Goal: Task Accomplishment & Management: Manage account settings

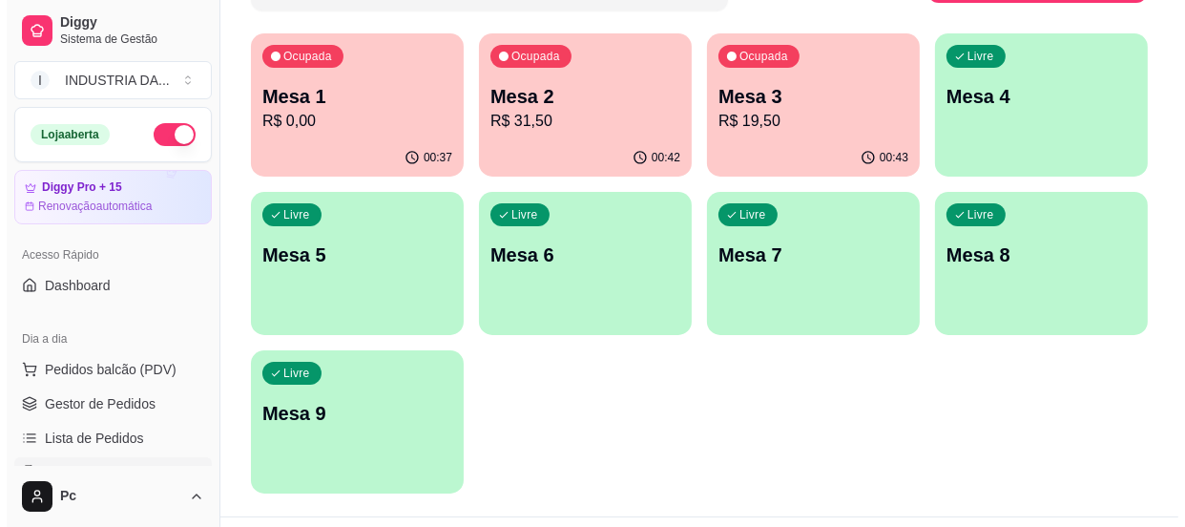
scroll to position [86, 0]
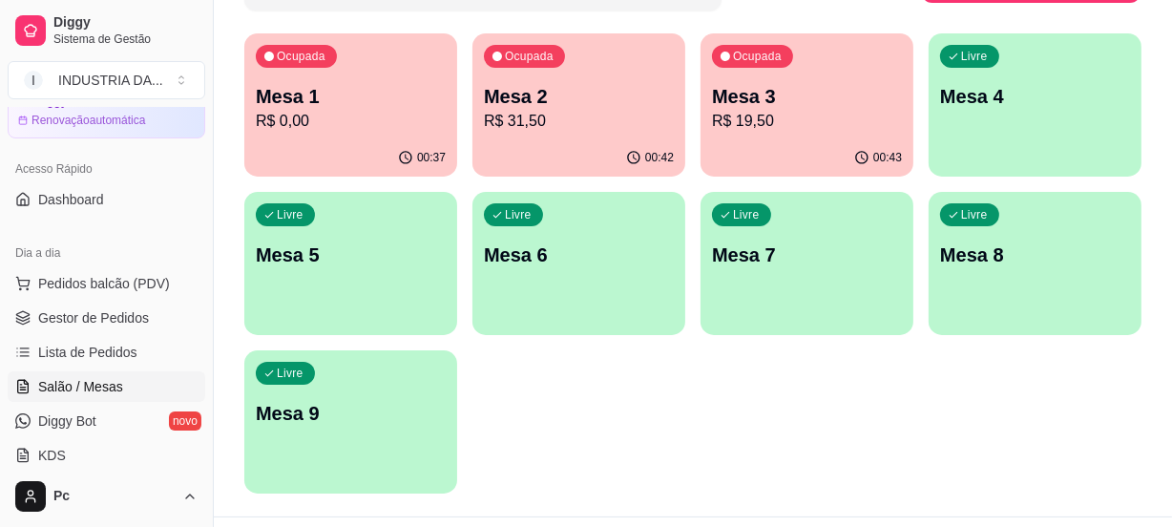
click at [392, 110] on p "R$ 0,00" at bounding box center [351, 121] width 190 height 23
click at [615, 107] on p "Mesa 2" at bounding box center [579, 97] width 184 height 26
click at [782, 55] on span "Ocupada" at bounding box center [759, 58] width 52 height 15
click at [1007, 160] on div "button" at bounding box center [1034, 165] width 213 height 23
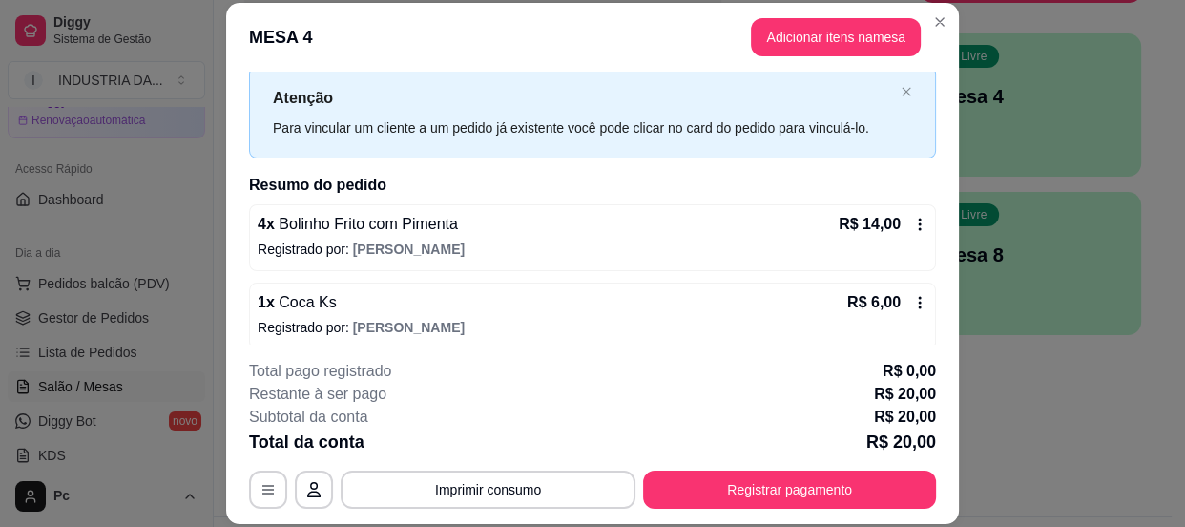
scroll to position [58, 0]
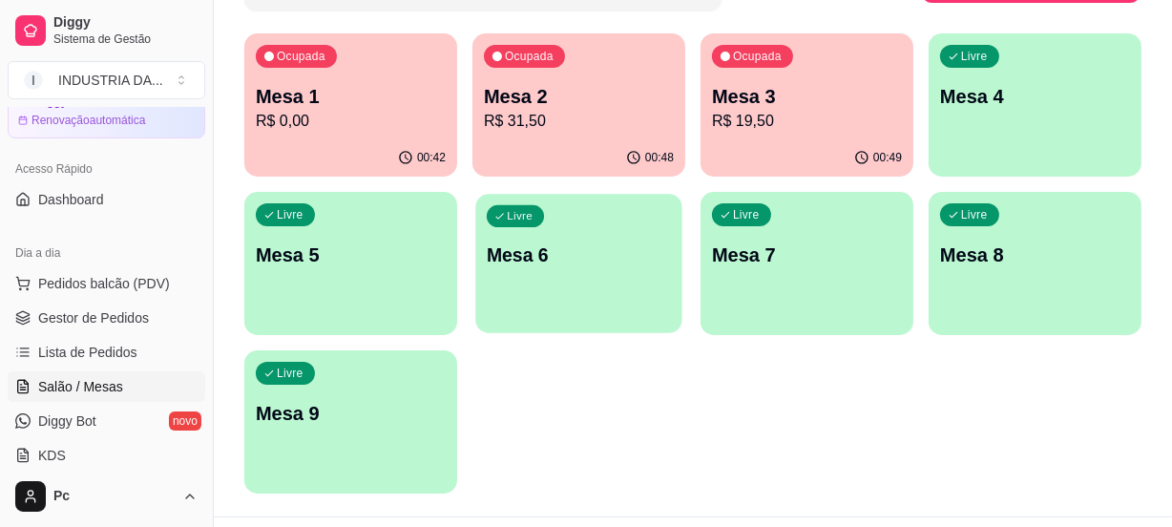
click at [668, 266] on p "Mesa 6" at bounding box center [579, 255] width 184 height 26
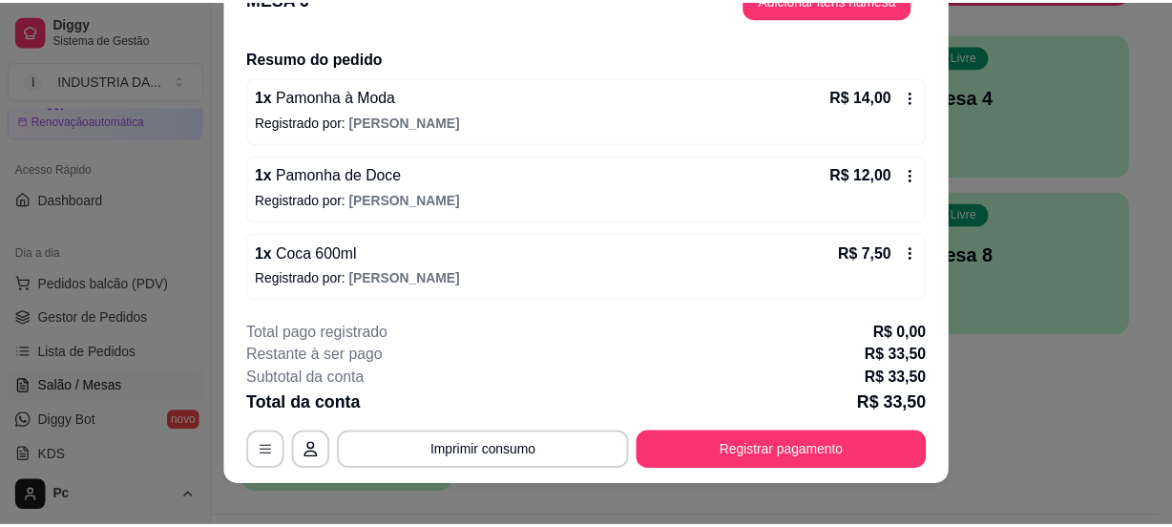
scroll to position [57, 0]
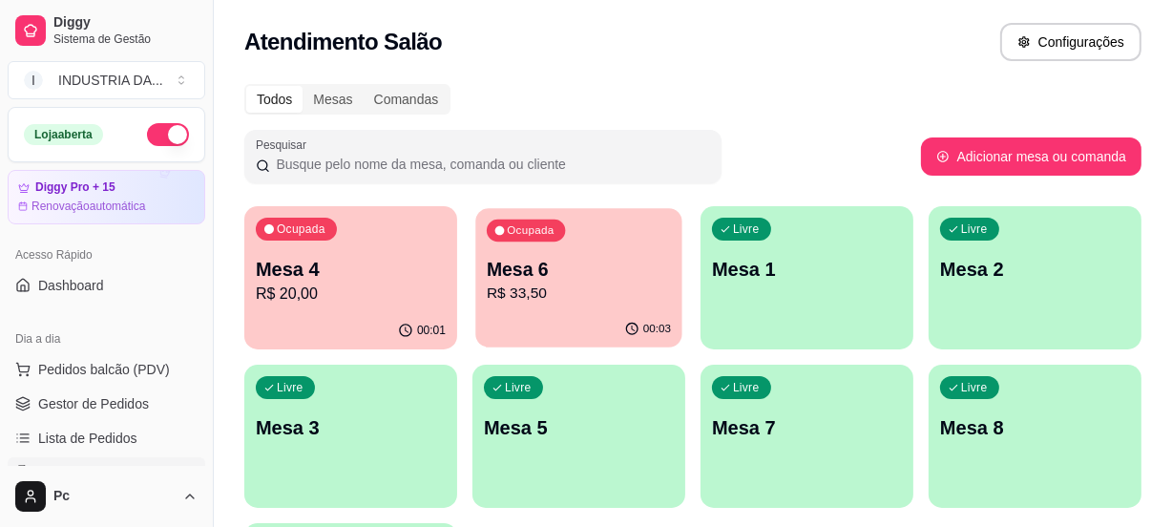
click at [631, 305] on div "Ocupada Mesa 6 R$ 33,50" at bounding box center [578, 259] width 206 height 103
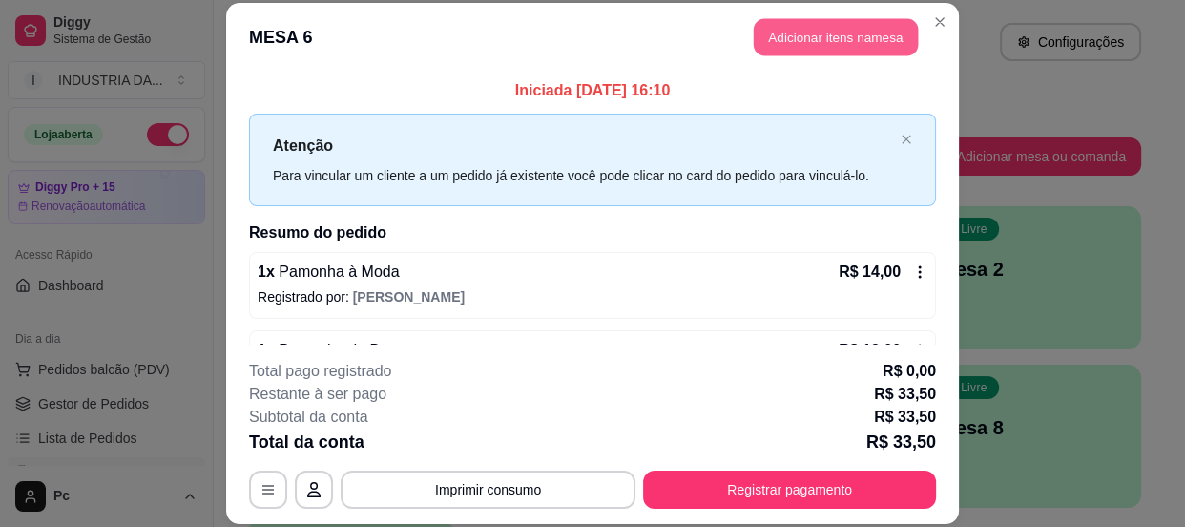
click at [809, 51] on button "Adicionar itens na mesa" at bounding box center [836, 36] width 164 height 37
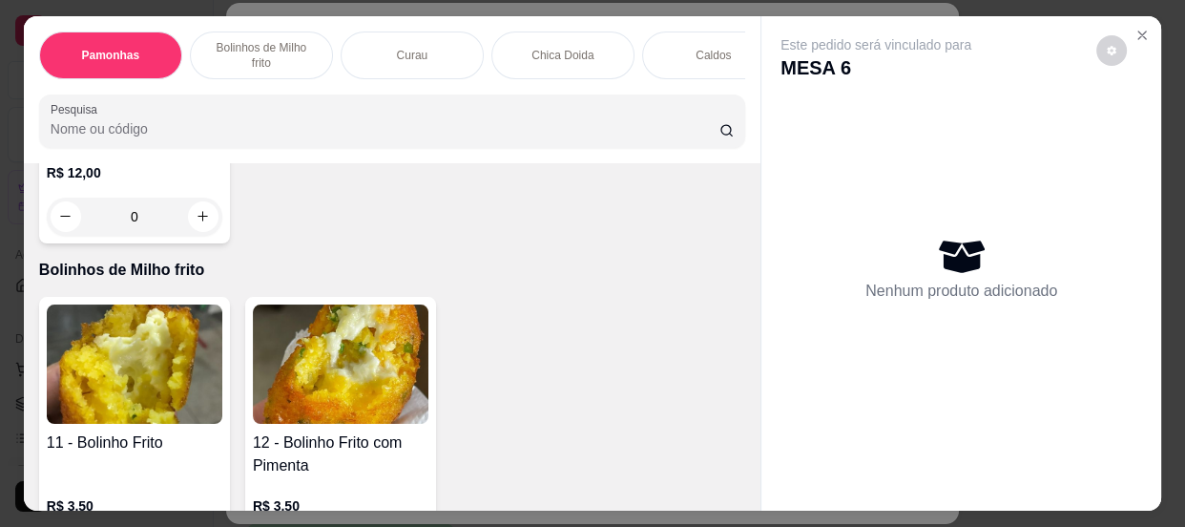
scroll to position [954, 0]
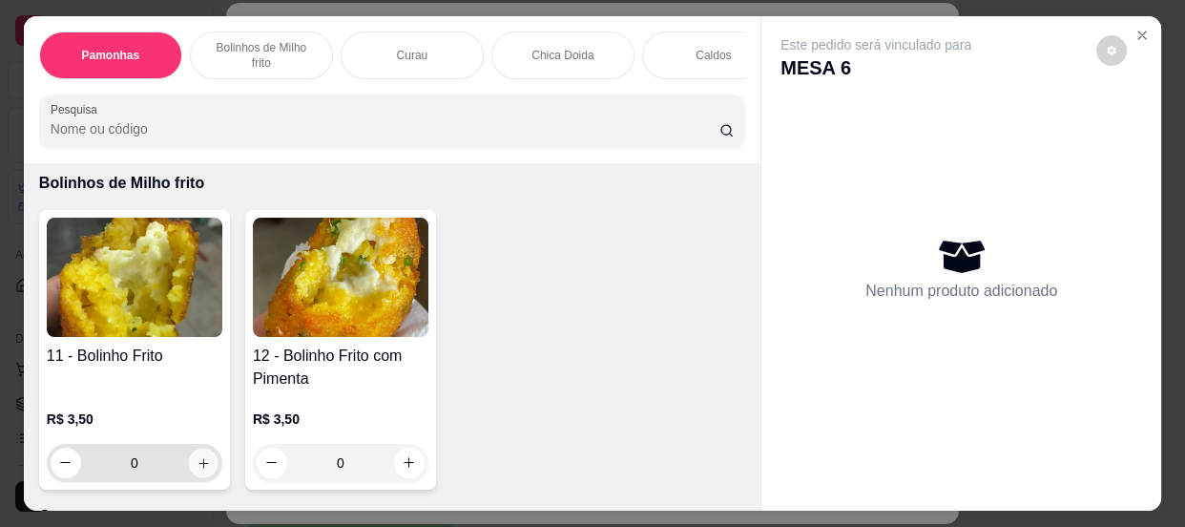
click at [198, 477] on button "increase-product-quantity" at bounding box center [203, 463] width 30 height 30
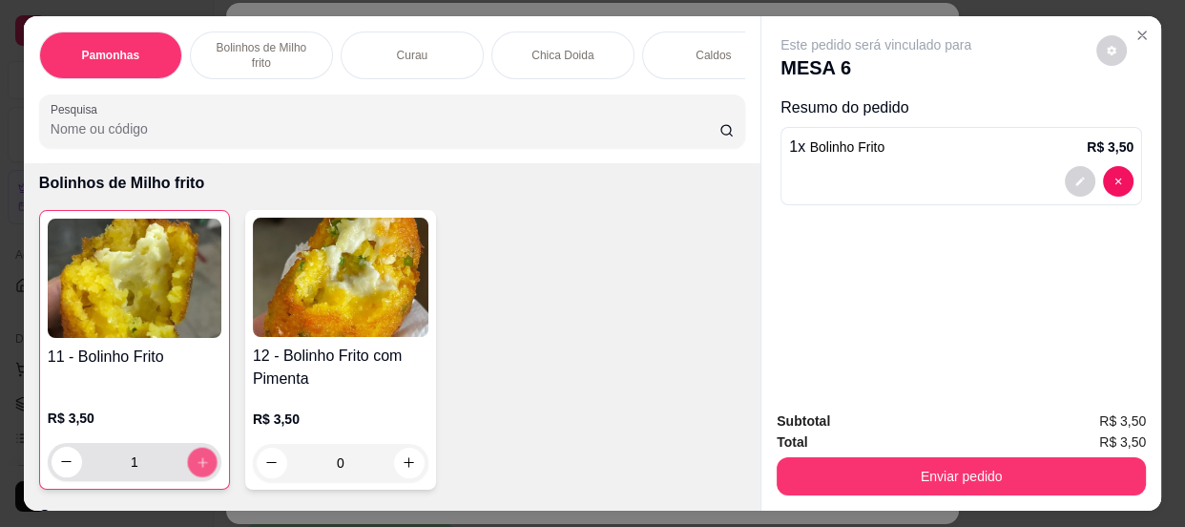
click at [198, 476] on button "increase-product-quantity" at bounding box center [202, 462] width 30 height 30
type input "2"
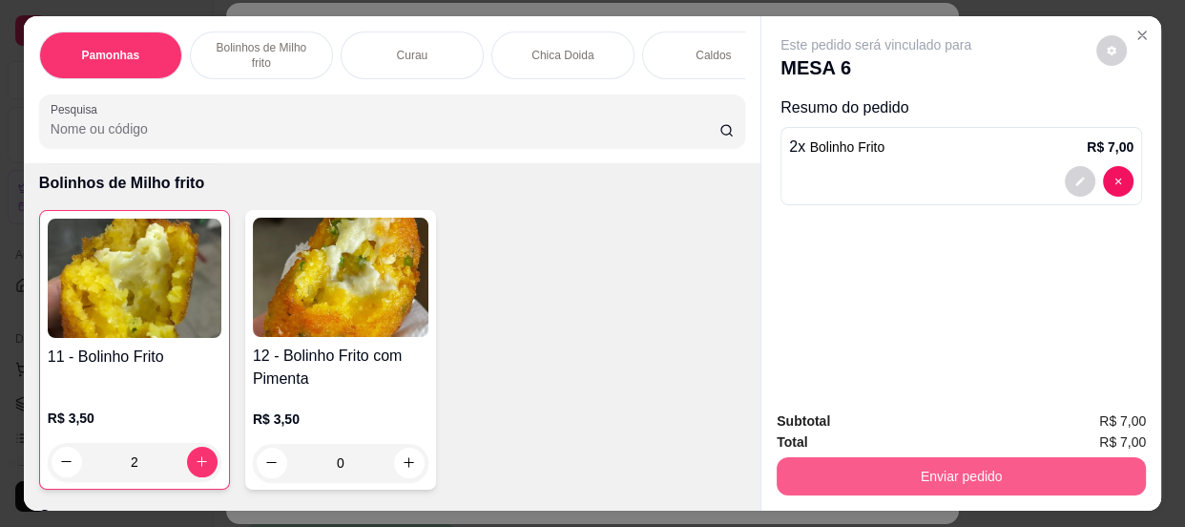
click at [927, 462] on button "Enviar pedido" at bounding box center [961, 476] width 369 height 38
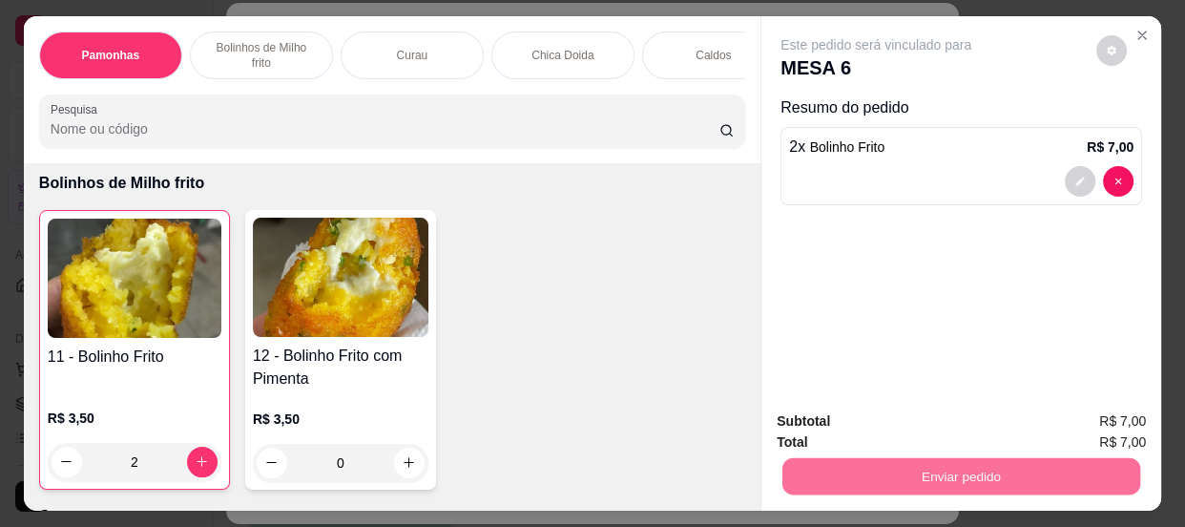
click at [1101, 428] on button "Enviar pedido" at bounding box center [1097, 423] width 105 height 35
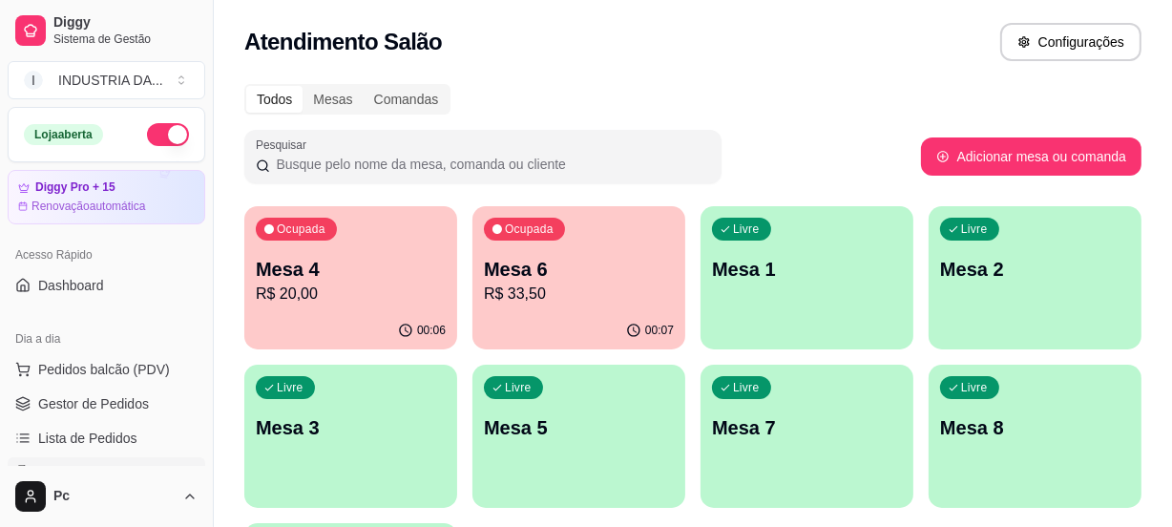
click at [613, 338] on div "00:07" at bounding box center [578, 330] width 213 height 37
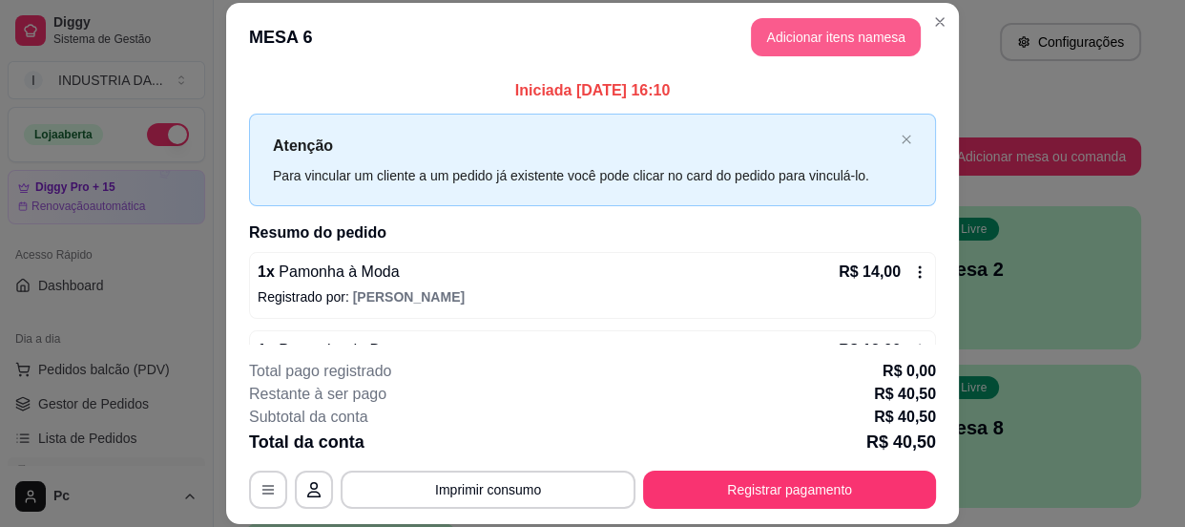
click at [848, 21] on button "Adicionar itens na mesa" at bounding box center [836, 37] width 170 height 38
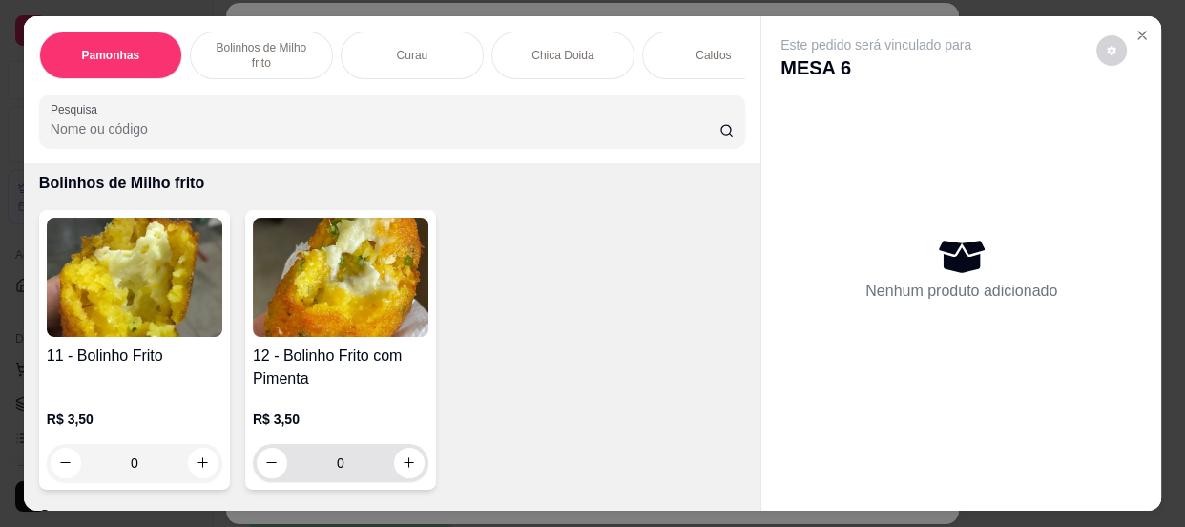
click at [411, 471] on button "increase-product-quantity" at bounding box center [409, 463] width 31 height 31
type input "1"
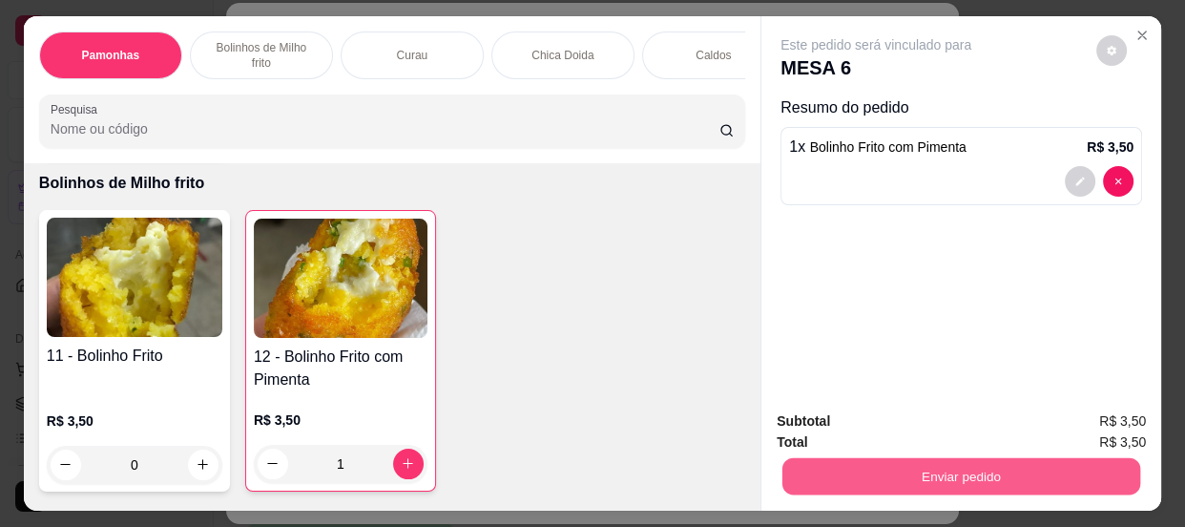
click at [1040, 472] on button "Enviar pedido" at bounding box center [961, 476] width 358 height 37
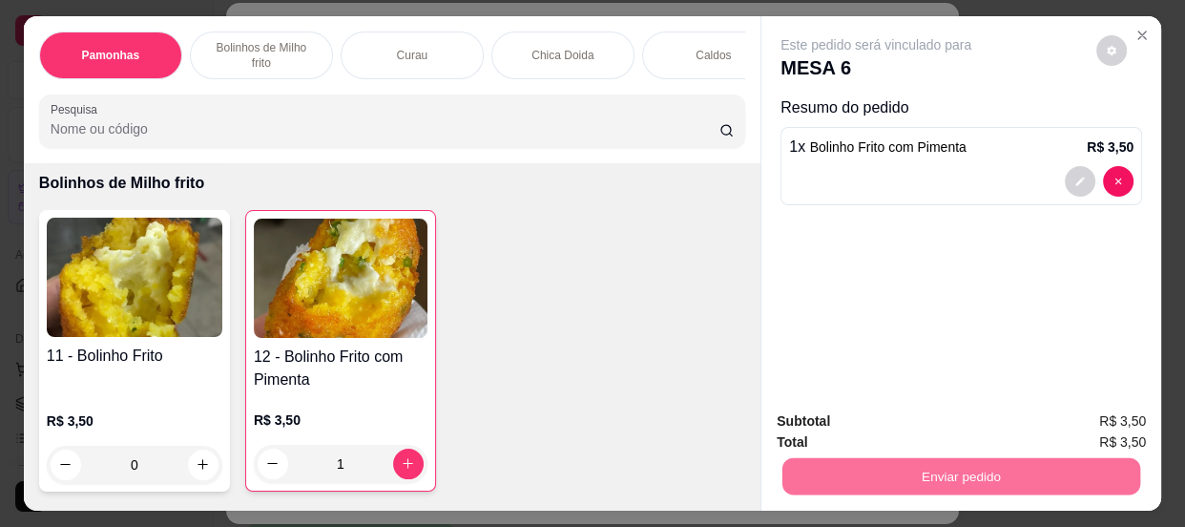
click at [1072, 427] on button "Enviar pedido" at bounding box center [1097, 424] width 108 height 36
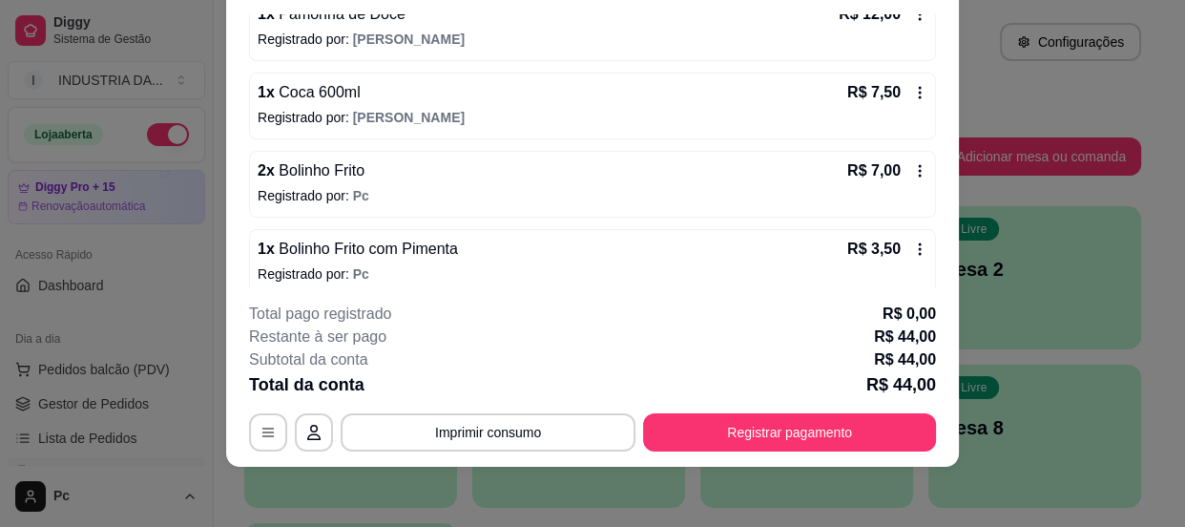
scroll to position [293, 0]
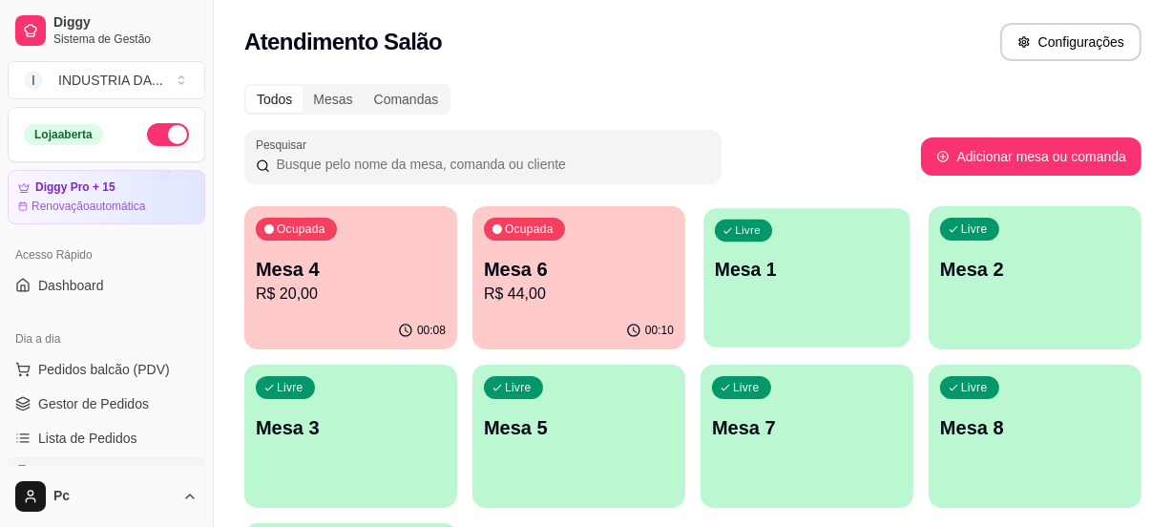
click at [790, 248] on div "Livre Mesa 1" at bounding box center [806, 266] width 206 height 116
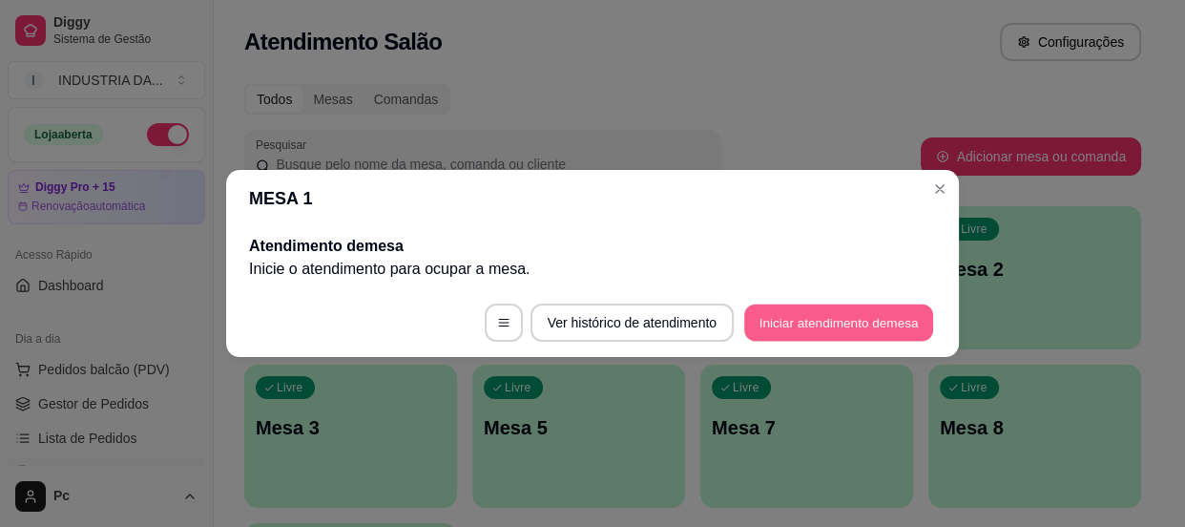
click at [799, 304] on button "Iniciar atendimento de mesa" at bounding box center [838, 322] width 189 height 37
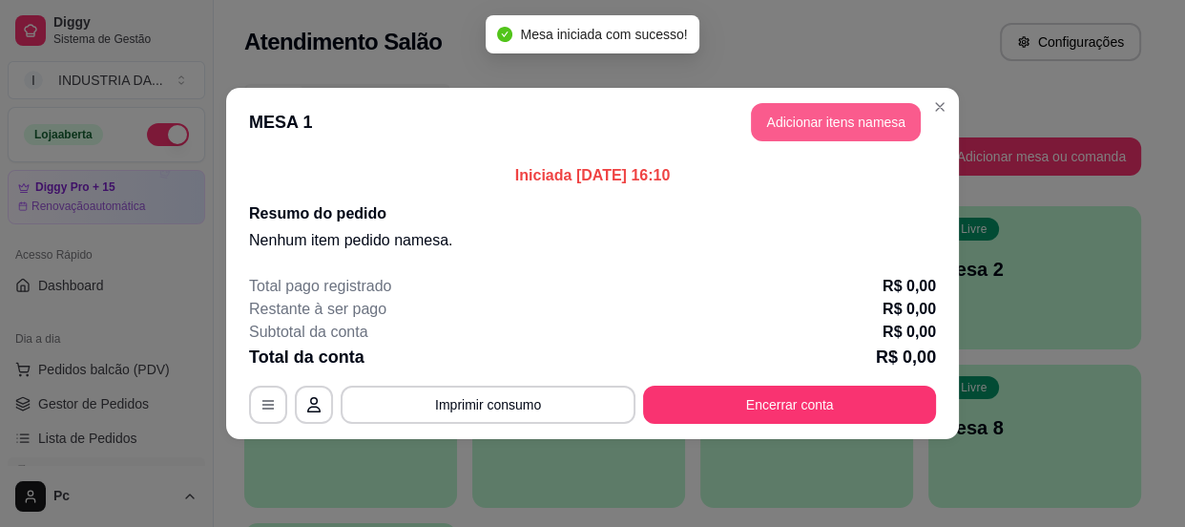
click at [817, 133] on button "Adicionar itens na mesa" at bounding box center [836, 122] width 170 height 38
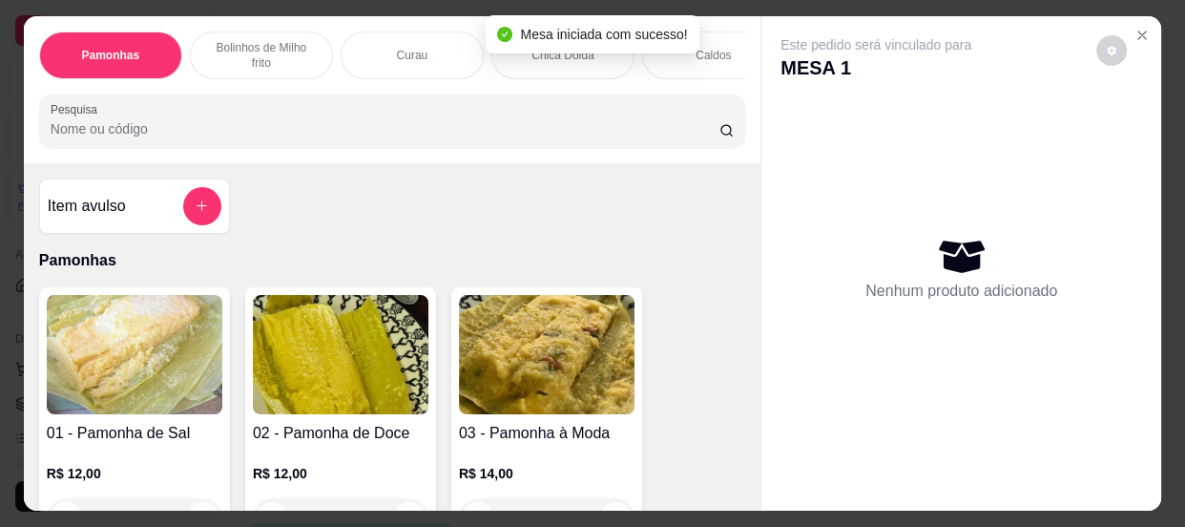
scroll to position [86, 0]
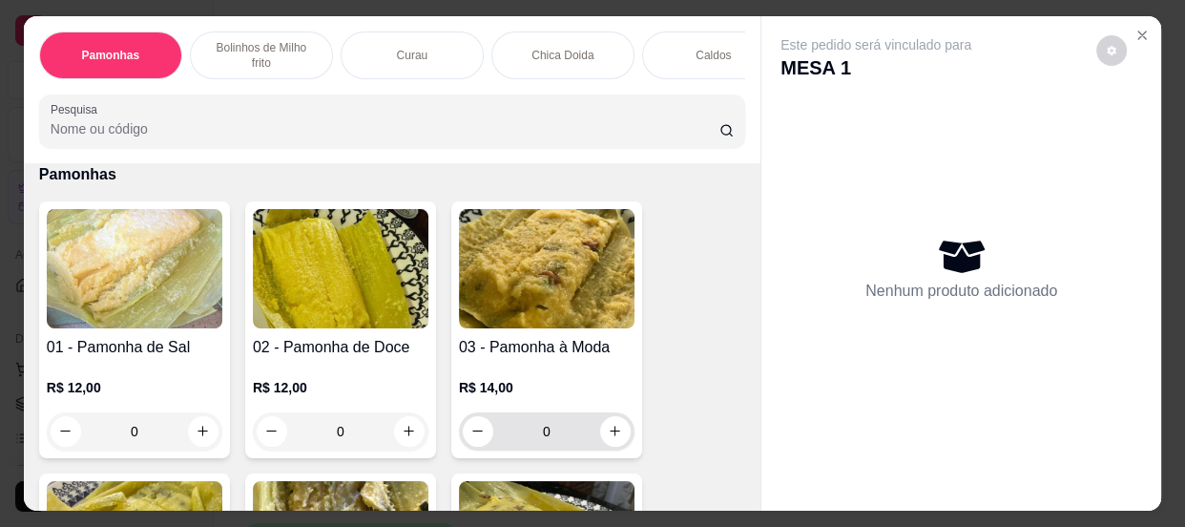
click at [550, 425] on input "0" at bounding box center [546, 431] width 107 height 38
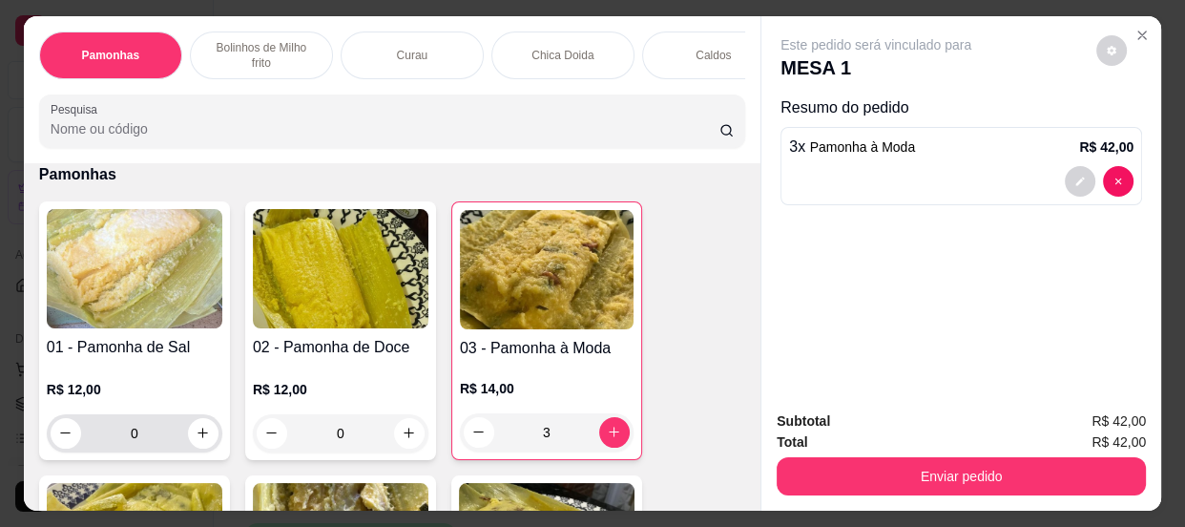
type input "3"
click at [128, 443] on input "0" at bounding box center [134, 433] width 107 height 38
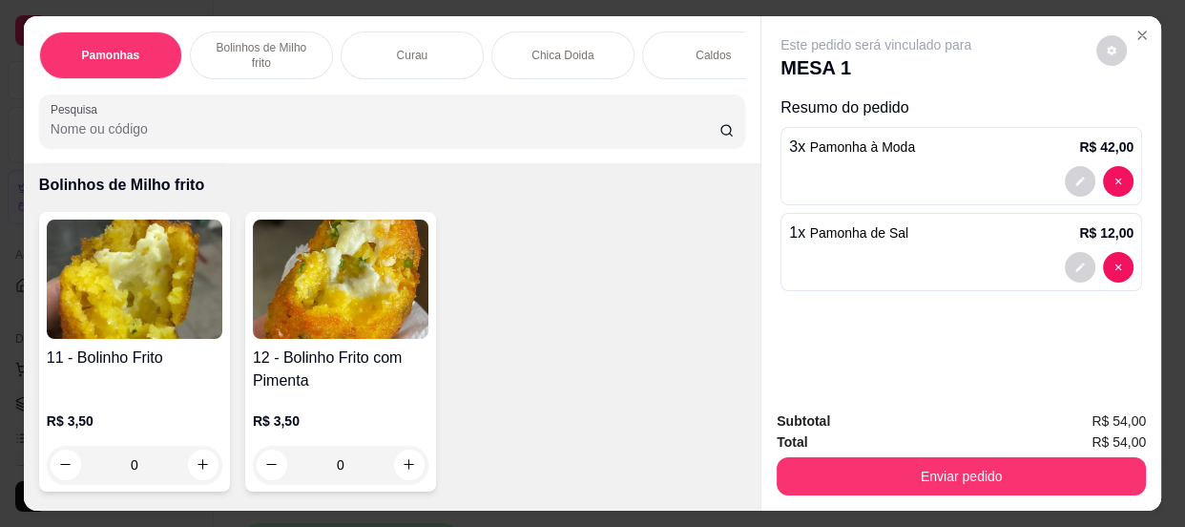
scroll to position [1040, 0]
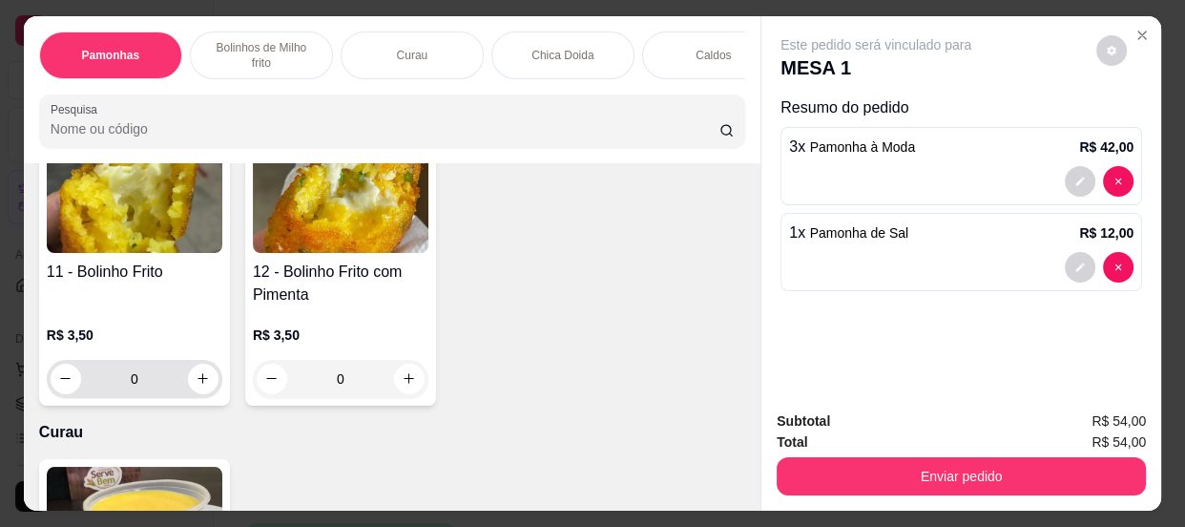
type input "1"
click at [144, 378] on input "0" at bounding box center [134, 379] width 107 height 38
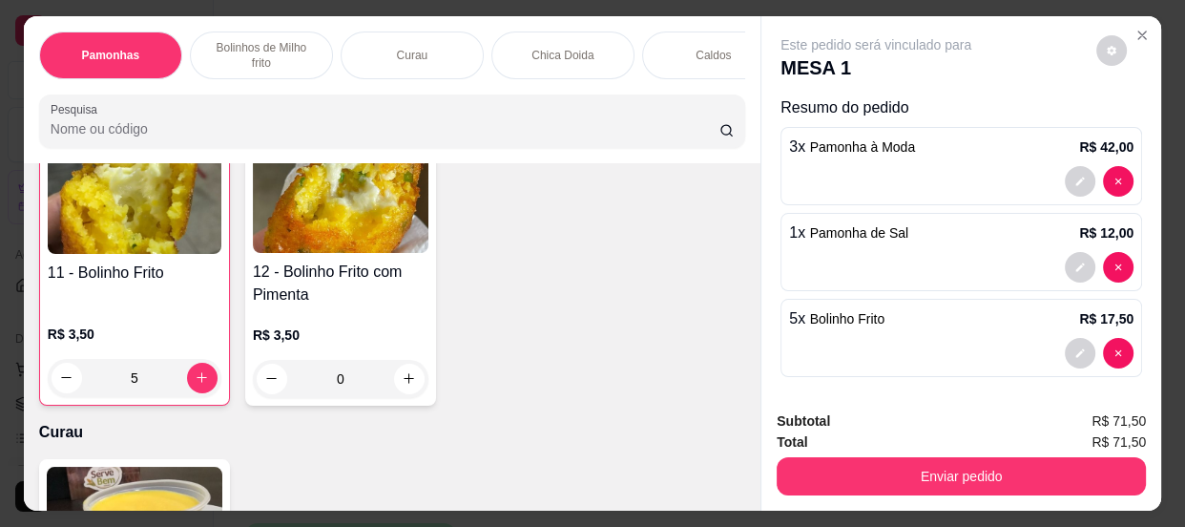
scroll to position [1041, 0]
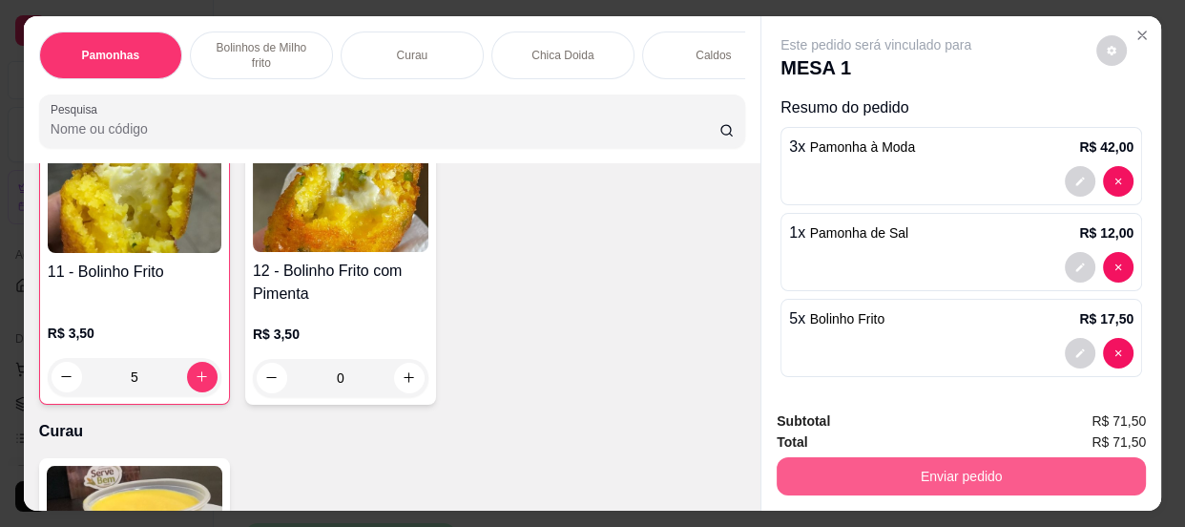
type input "5"
click at [947, 462] on button "Enviar pedido" at bounding box center [961, 476] width 358 height 37
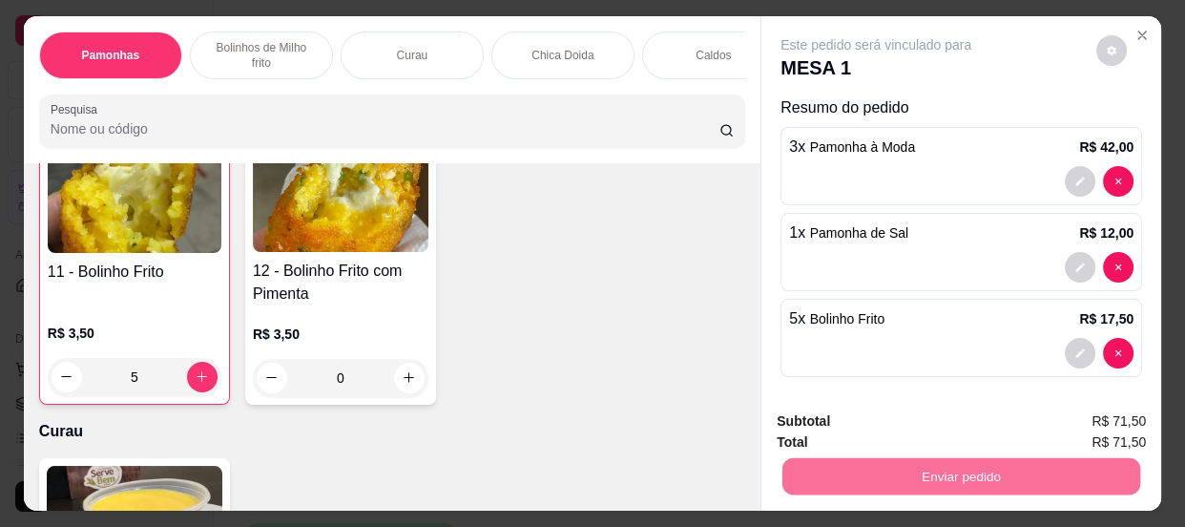
click at [1071, 418] on button "Enviar pedido" at bounding box center [1097, 423] width 105 height 35
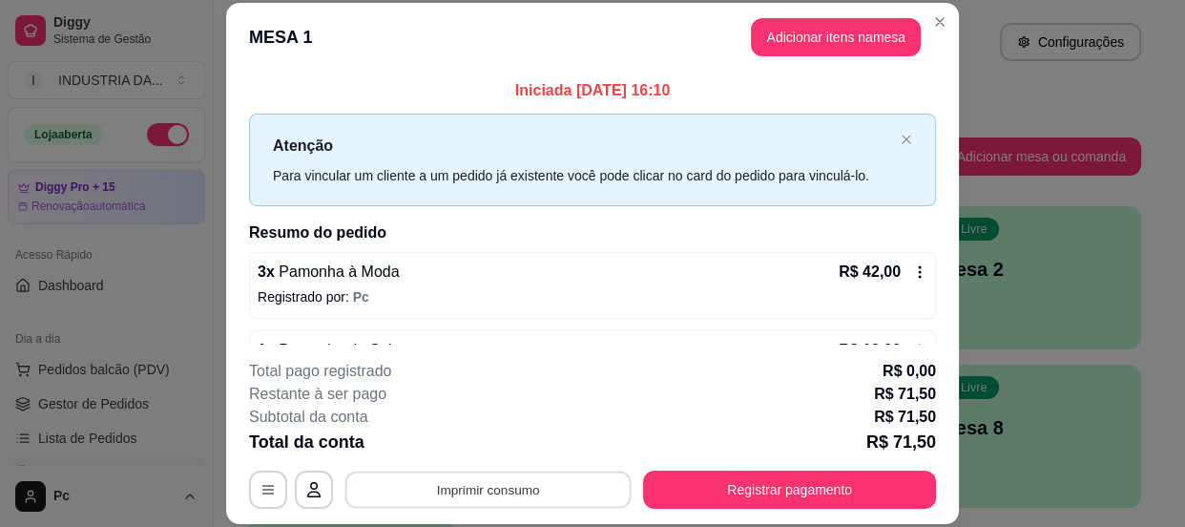
click at [553, 496] on button "Imprimir consumo" at bounding box center [488, 489] width 286 height 37
click at [494, 438] on button "PAMONHAA" at bounding box center [487, 445] width 138 height 31
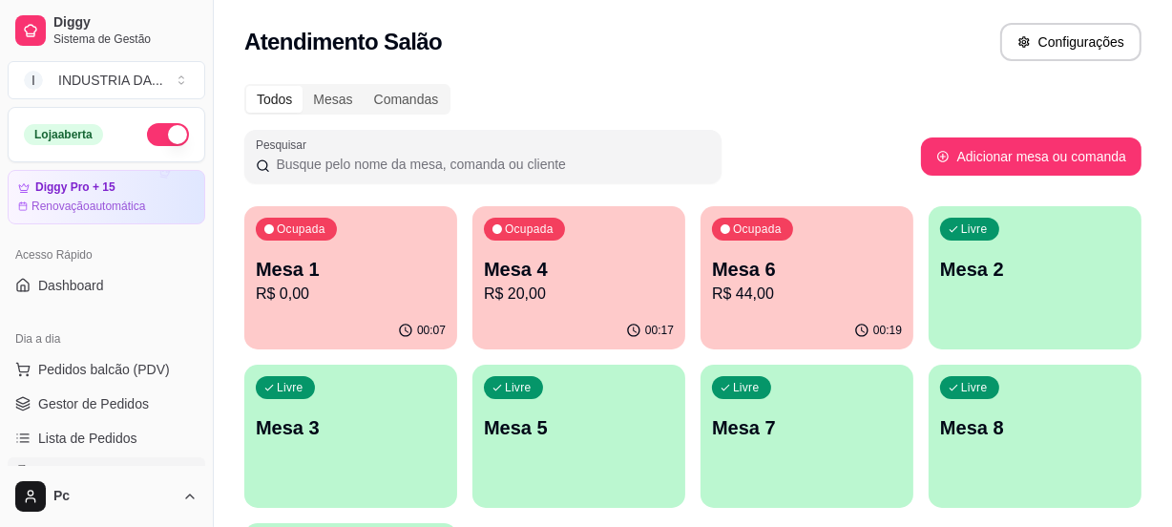
click at [538, 290] on p "R$ 20,00" at bounding box center [579, 293] width 190 height 23
click at [595, 286] on p "R$ 20,00" at bounding box center [579, 293] width 184 height 22
click at [834, 273] on p "Mesa 6" at bounding box center [807, 269] width 190 height 27
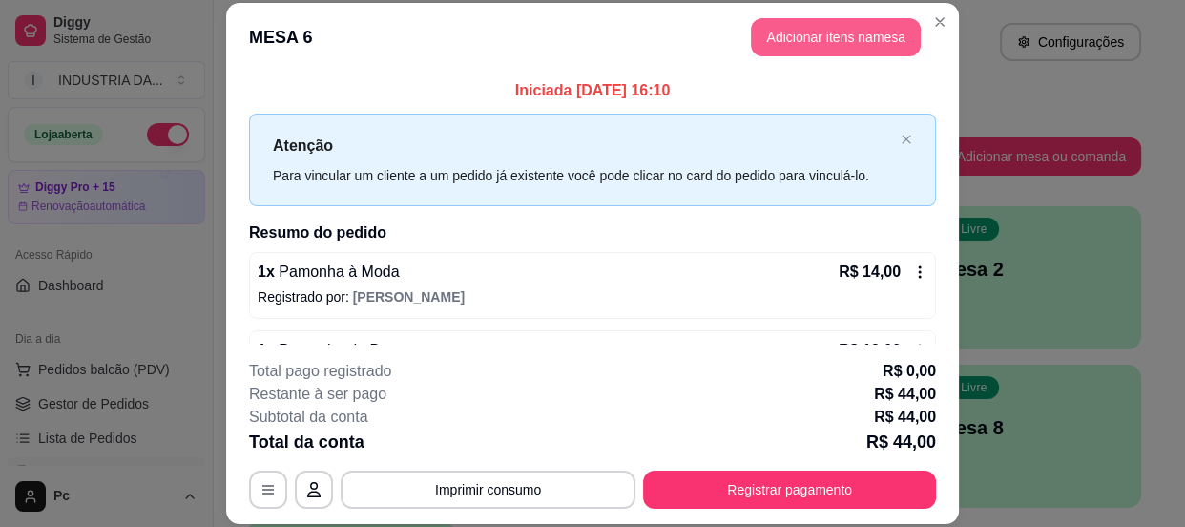
click at [819, 25] on button "Adicionar itens na mesa" at bounding box center [836, 37] width 170 height 38
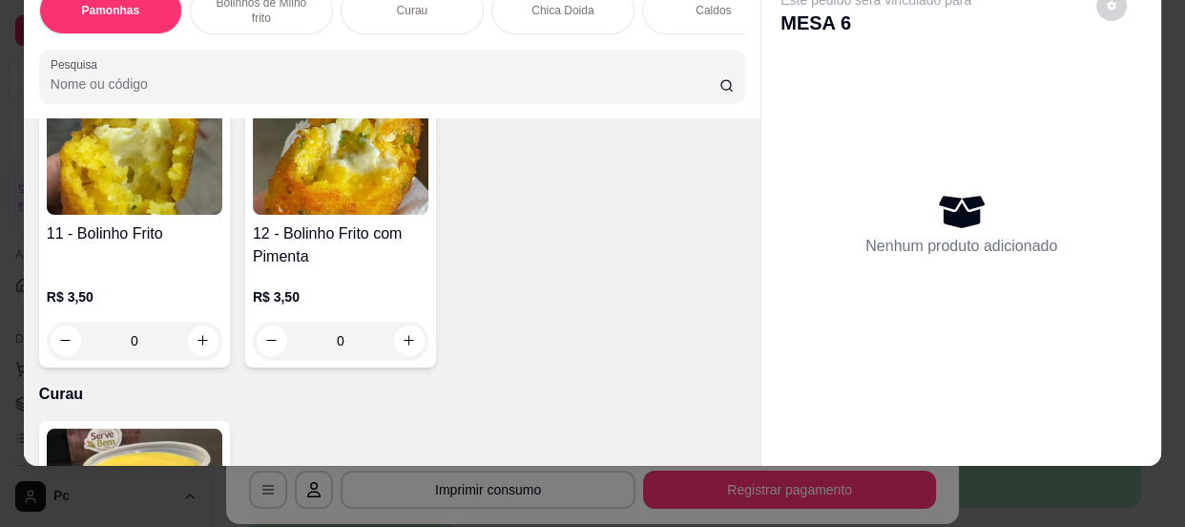
scroll to position [1040, 0]
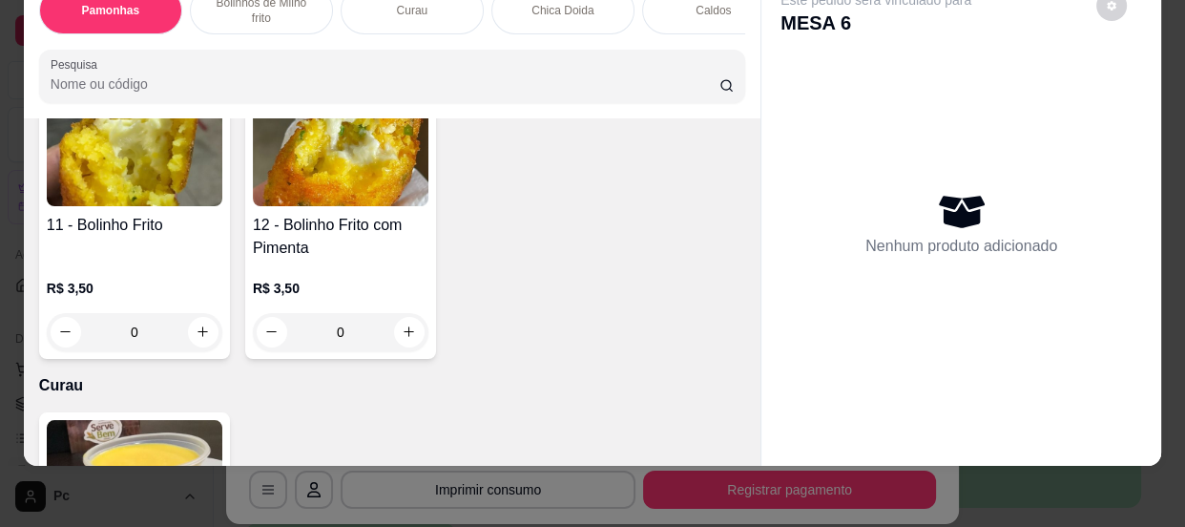
click at [149, 326] on input "0" at bounding box center [134, 332] width 107 height 38
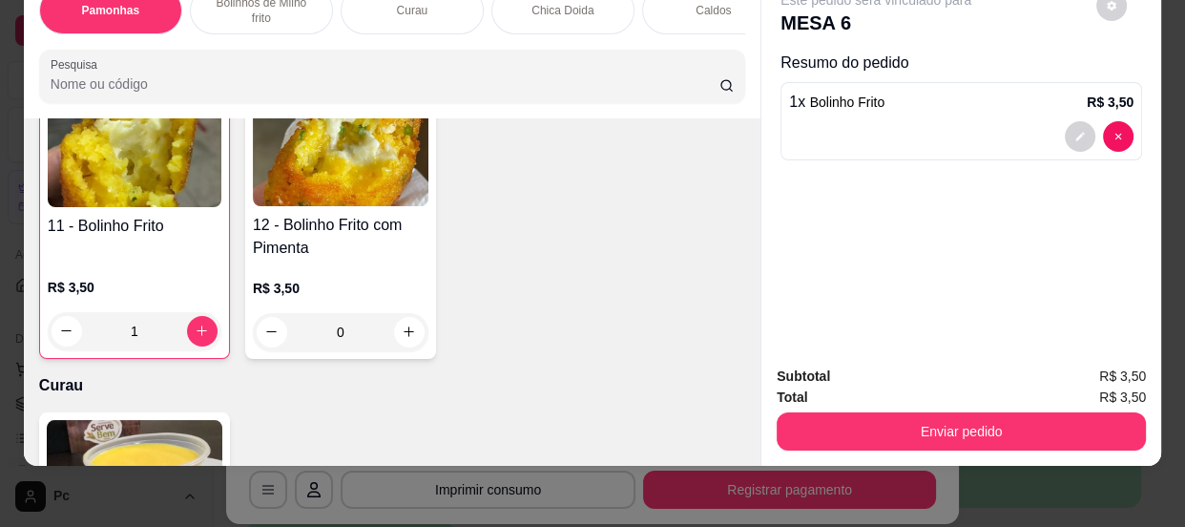
scroll to position [1041, 0]
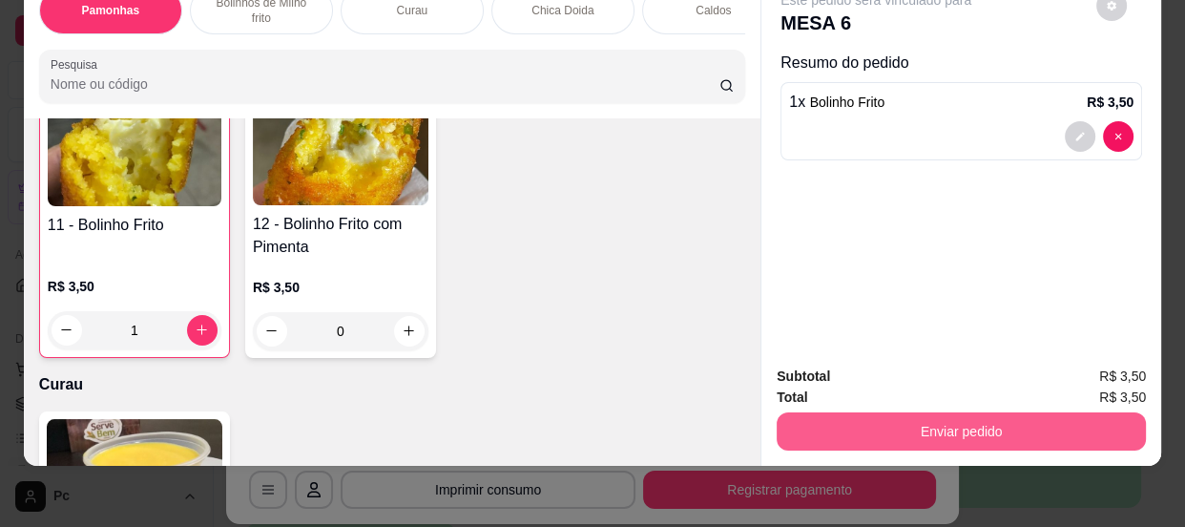
type input "1"
click at [904, 426] on button "Enviar pedido" at bounding box center [961, 431] width 358 height 37
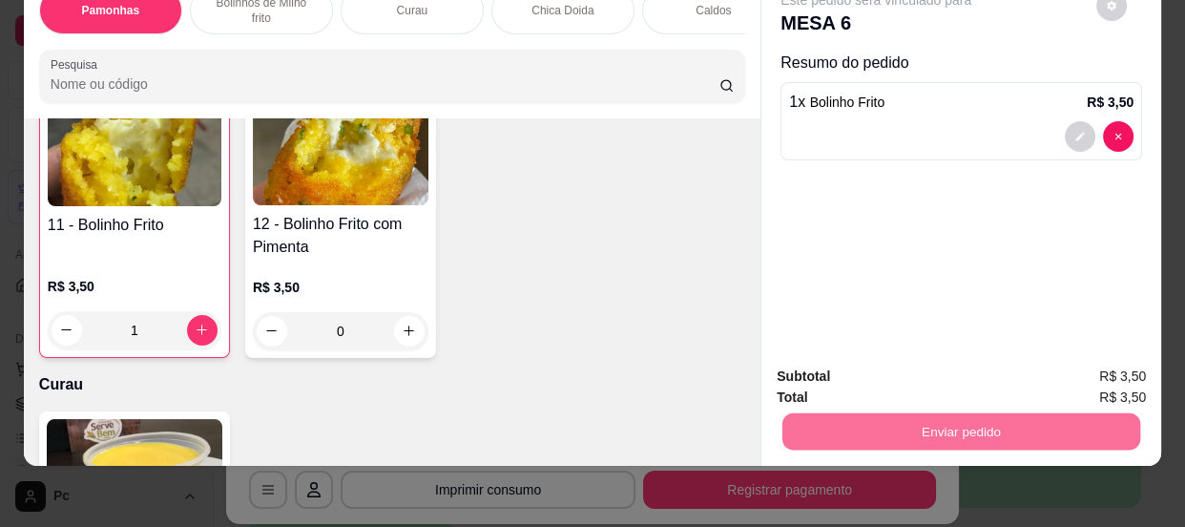
click at [1108, 384] on button "Enviar pedido" at bounding box center [1097, 371] width 108 height 36
